Goal: Task Accomplishment & Management: Complete application form

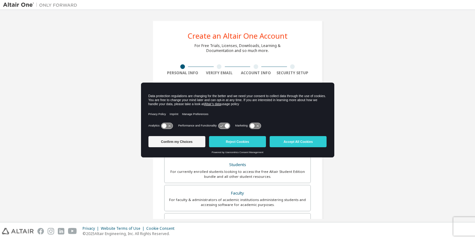
scroll to position [62, 0]
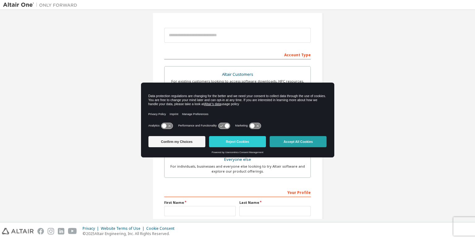
click at [298, 142] on button "Accept All Cookies" at bounding box center [298, 141] width 57 height 11
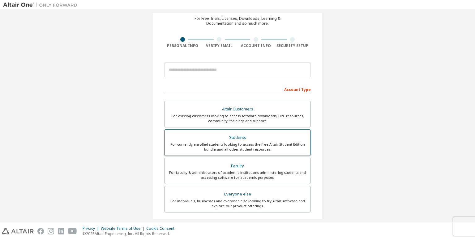
scroll to position [0, 0]
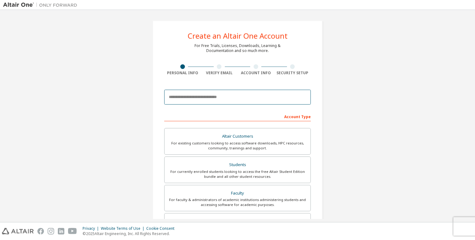
click at [215, 100] on input "email" at bounding box center [237, 97] width 147 height 15
drag, startPoint x: 203, startPoint y: 95, endPoint x: 199, endPoint y: 96, distance: 3.9
click at [199, 96] on input "**********" at bounding box center [237, 97] width 147 height 15
paste input "*"
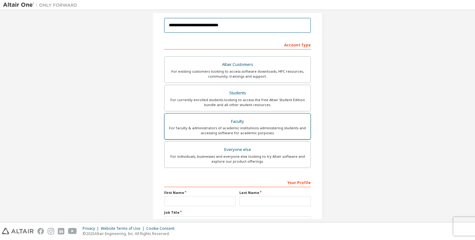
scroll to position [93, 0]
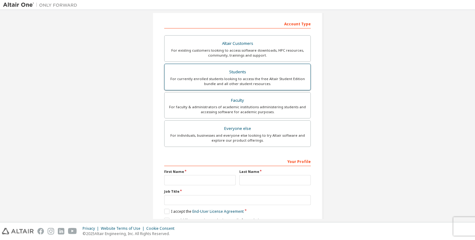
type input "**********"
click at [263, 68] on div "Students" at bounding box center [237, 72] width 138 height 9
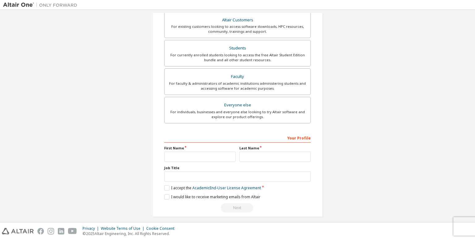
scroll to position [136, 0]
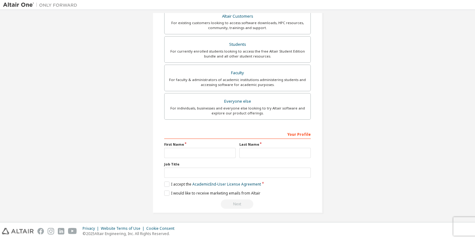
click at [244, 133] on div "Your Profile" at bounding box center [237, 134] width 147 height 10
click at [202, 144] on label "First Name" at bounding box center [199, 144] width 71 height 5
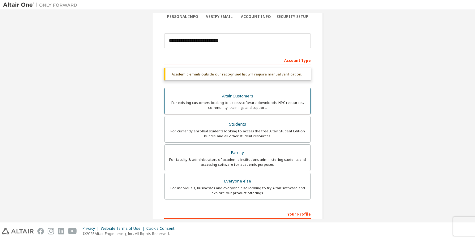
scroll to position [62, 0]
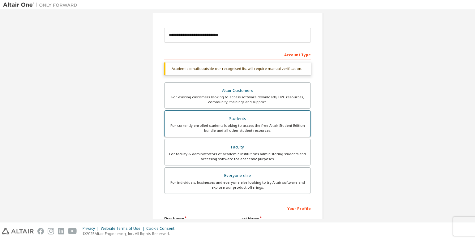
click at [236, 117] on div "Students" at bounding box center [237, 118] width 138 height 9
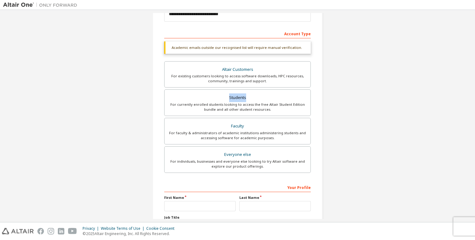
scroll to position [136, 0]
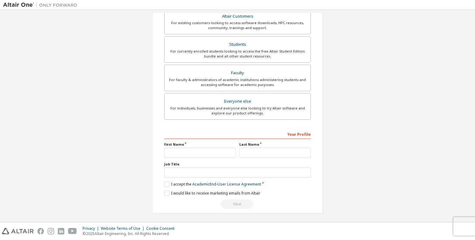
click at [183, 144] on label "First Name" at bounding box center [199, 144] width 71 height 5
click at [251, 134] on div "Your Profile" at bounding box center [237, 134] width 147 height 10
click at [309, 133] on div "**********" at bounding box center [237, 48] width 170 height 329
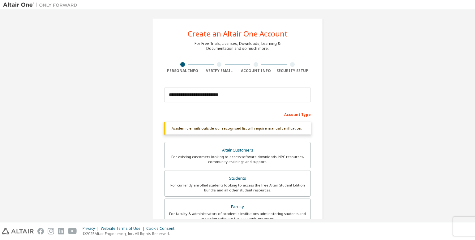
scroll to position [0, 0]
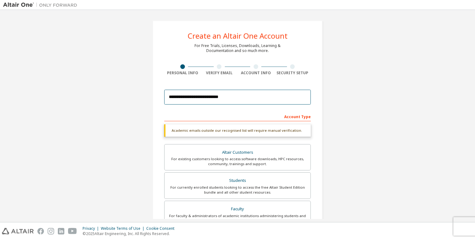
click at [235, 98] on input "**********" at bounding box center [237, 97] width 147 height 15
click at [304, 118] on div "Account Type" at bounding box center [237, 116] width 147 height 10
click at [270, 129] on div "Academic emails outside our recognised list will require manual verification." at bounding box center [237, 130] width 147 height 12
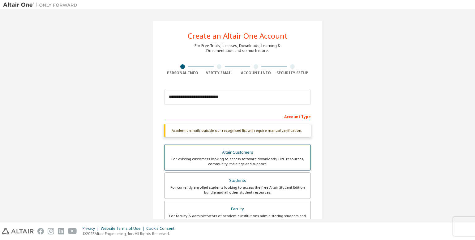
scroll to position [62, 0]
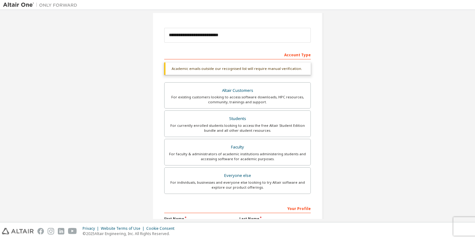
click at [390, 146] on div "**********" at bounding box center [237, 122] width 469 height 343
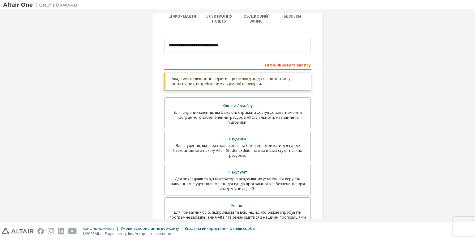
click at [348, 79] on div "**********" at bounding box center [237, 142] width 469 height 385
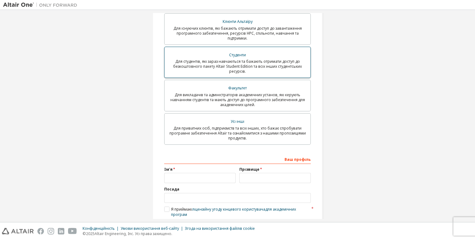
scroll to position [156, 0]
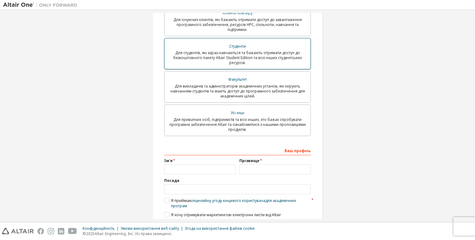
click at [253, 51] on font "Для студентів, які зараз навчаються та бажають отримати доступ до безкоштовного…" at bounding box center [237, 57] width 129 height 15
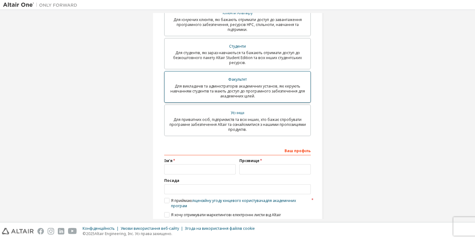
click at [263, 88] on font "Для викладачів та адміністраторів академічних установ, які керують навчанням ст…" at bounding box center [237, 90] width 134 height 15
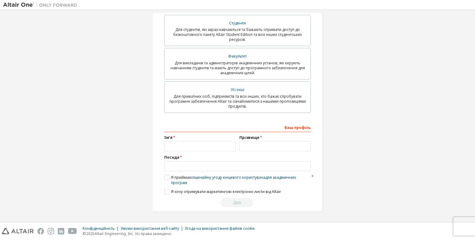
click at [263, 130] on div "Ваш профіль" at bounding box center [237, 127] width 147 height 10
click at [250, 138] on font "Прізвище" at bounding box center [249, 137] width 20 height 5
click at [191, 139] on label "Ім'я" at bounding box center [199, 137] width 71 height 5
click at [174, 159] on div "Посада" at bounding box center [237, 163] width 147 height 16
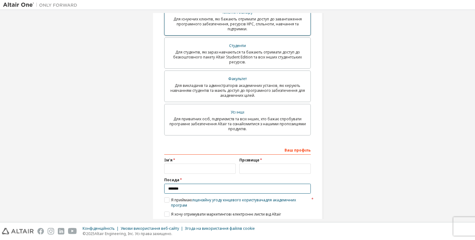
scroll to position [120, 0]
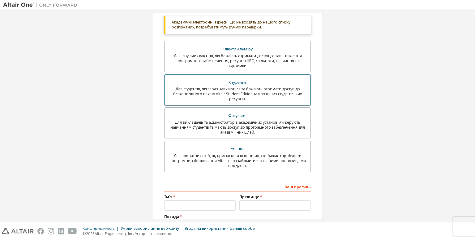
type input "*******"
click at [249, 92] on font "Для студентів, які зараз навчаються та бажають отримати доступ до безкоштовного…" at bounding box center [237, 93] width 129 height 15
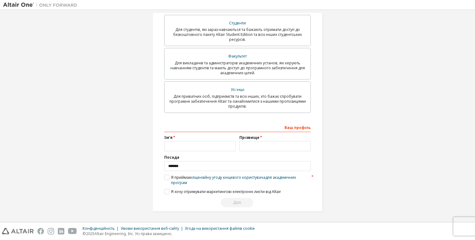
click at [177, 138] on label "Ім'я" at bounding box center [199, 137] width 71 height 5
click at [169, 137] on font "Ім'я" at bounding box center [168, 137] width 8 height 5
click at [172, 131] on div "Ваш профіль" at bounding box center [237, 127] width 147 height 10
click at [179, 126] on div "Ваш профіль" at bounding box center [237, 127] width 147 height 10
drag, startPoint x: 235, startPoint y: 126, endPoint x: 253, endPoint y: 141, distance: 23.3
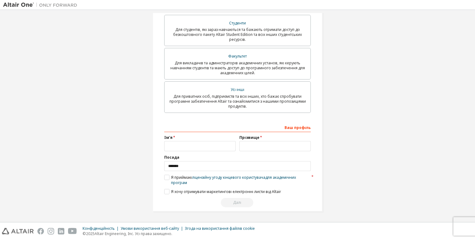
click at [236, 126] on div "Ваш профіль" at bounding box center [237, 127] width 147 height 10
click at [255, 139] on font "Прізвище" at bounding box center [249, 137] width 20 height 5
drag, startPoint x: 255, startPoint y: 138, endPoint x: 274, endPoint y: 136, distance: 19.1
click at [255, 138] on font "Прізвище" at bounding box center [249, 137] width 20 height 5
click at [295, 128] on font "Ваш профіль" at bounding box center [297, 127] width 26 height 5
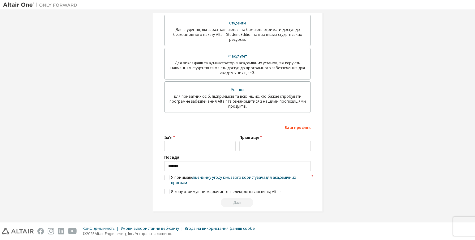
click at [295, 128] on font "Ваш профіль" at bounding box center [297, 127] width 26 height 5
click at [294, 128] on font "Ваш профіль" at bounding box center [297, 127] width 26 height 5
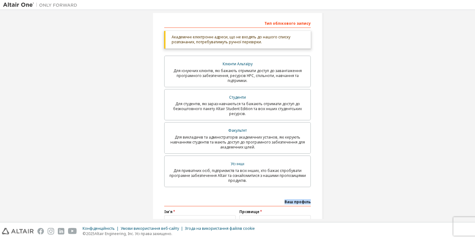
scroll to position [0, 0]
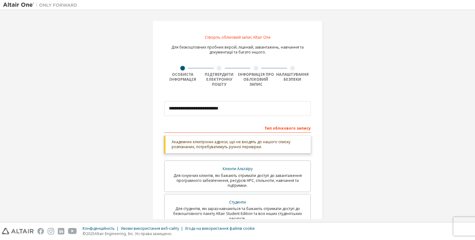
click at [258, 147] on font "Академічні електронні адреси, що не входять до нашого списку розпізнаних, потре…" at bounding box center [231, 144] width 119 height 10
click at [281, 127] on font "Тип облікового запису" at bounding box center [287, 128] width 46 height 5
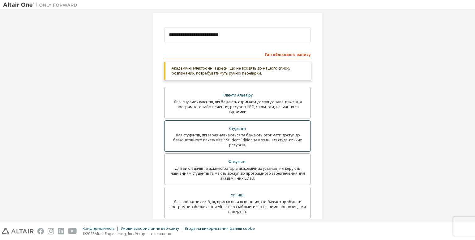
scroll to position [93, 0]
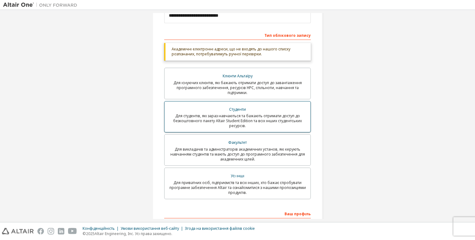
click at [269, 124] on div "Для студентів, які зараз навчаються та бажають отримати доступ до безкоштовного…" at bounding box center [237, 120] width 138 height 15
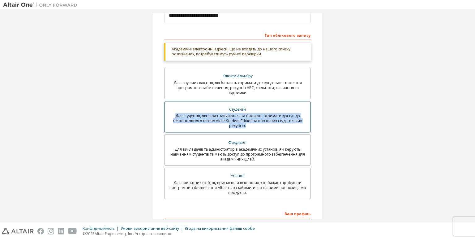
click at [269, 124] on div "Для студентів, які зараз навчаються та бажають отримати доступ до безкоштовного…" at bounding box center [237, 120] width 138 height 15
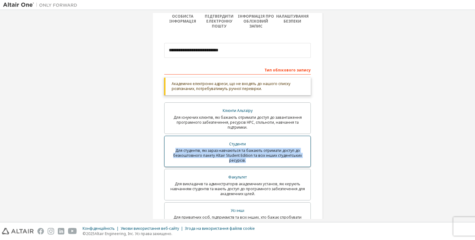
scroll to position [155, 0]
